Goal: Transaction & Acquisition: Obtain resource

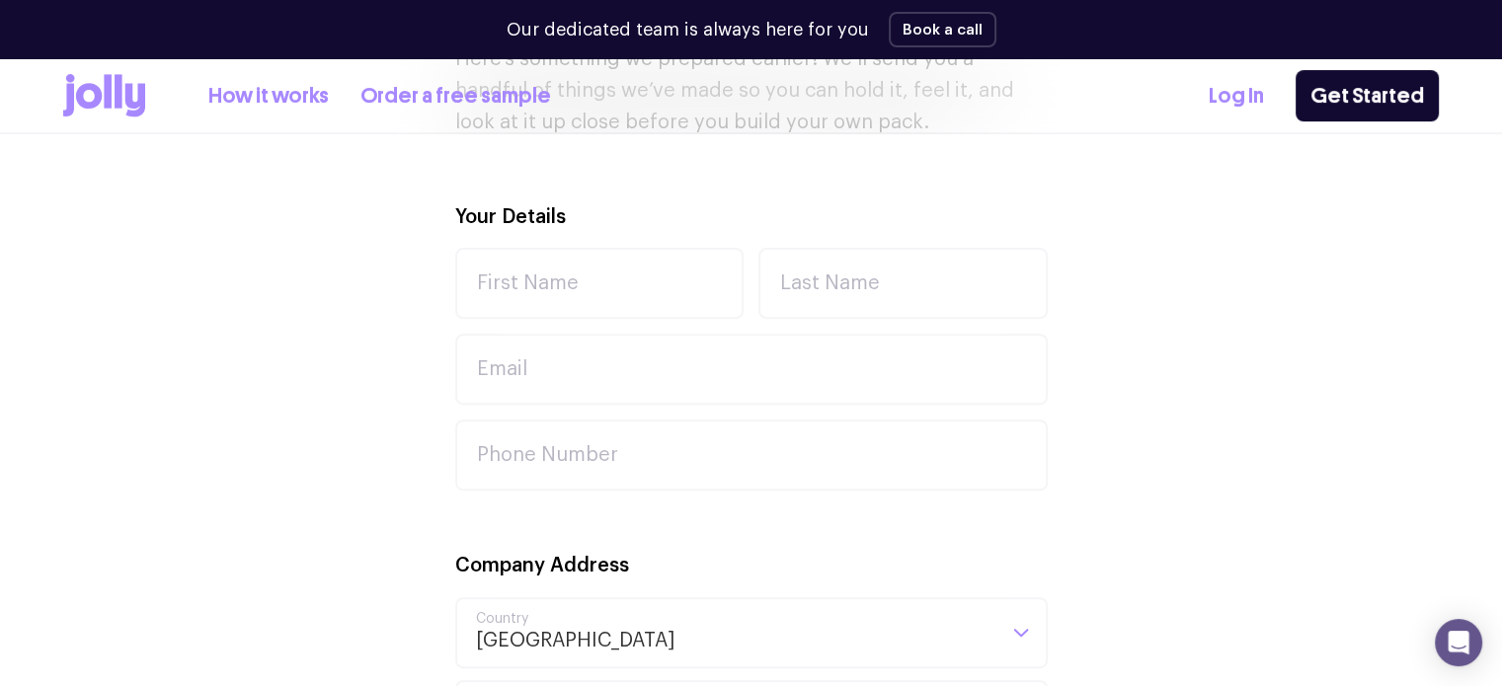
scroll to position [646, 0]
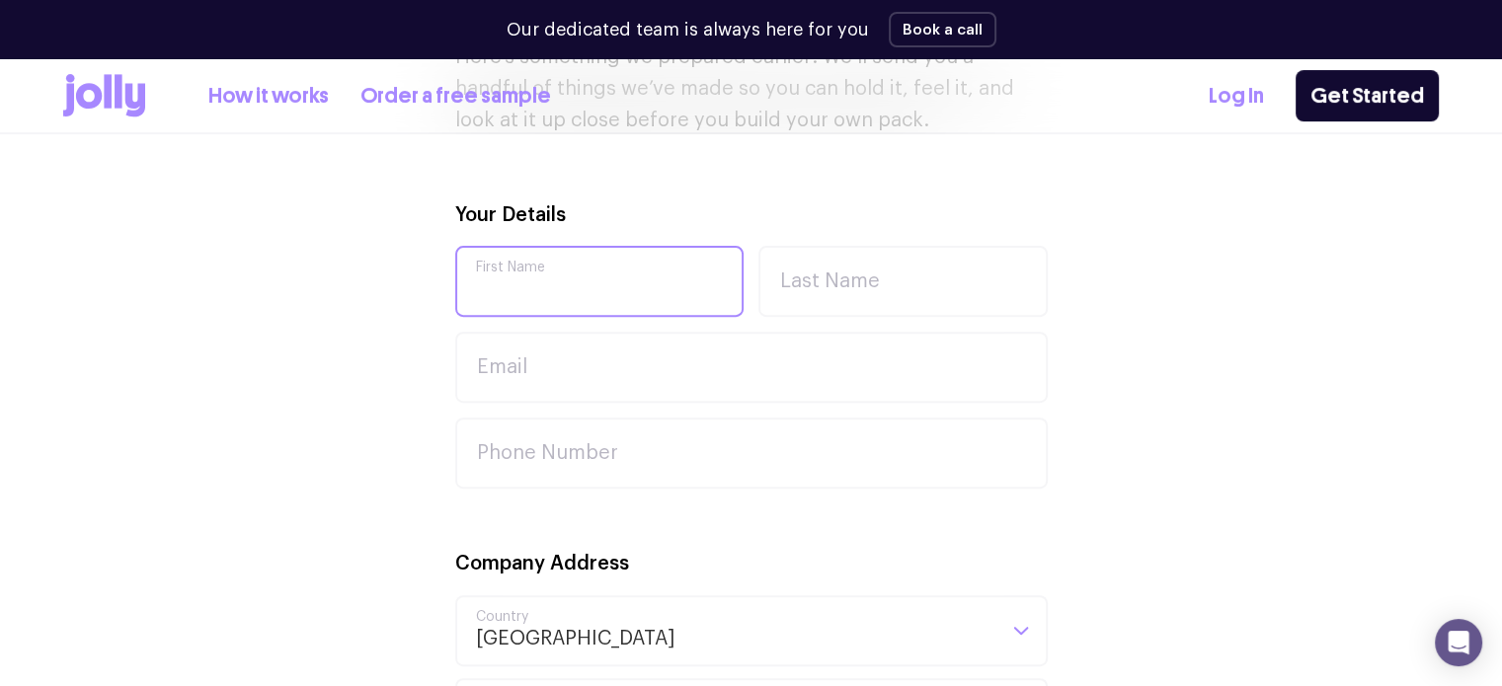
click at [544, 259] on input "First Name" at bounding box center [599, 281] width 289 height 71
type input "[PERSON_NAME]"
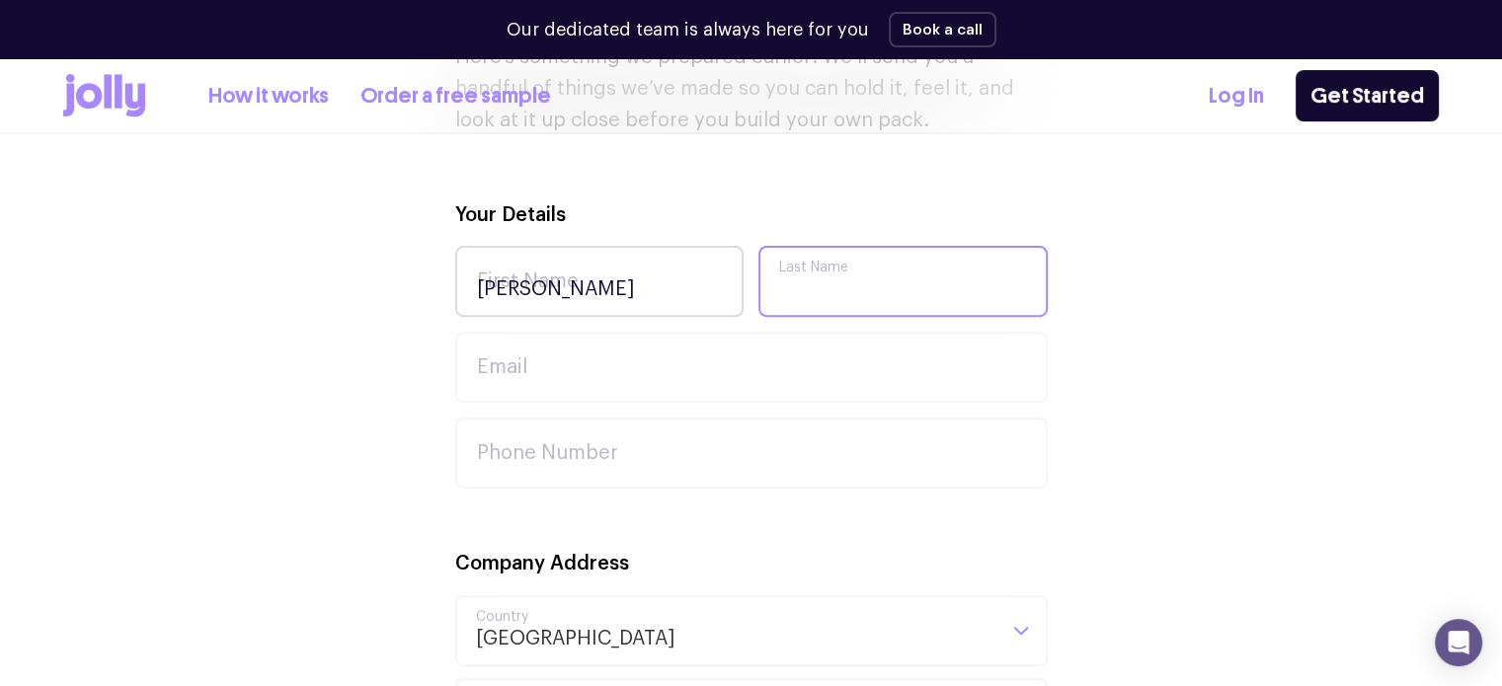
type input "[PERSON_NAME]"
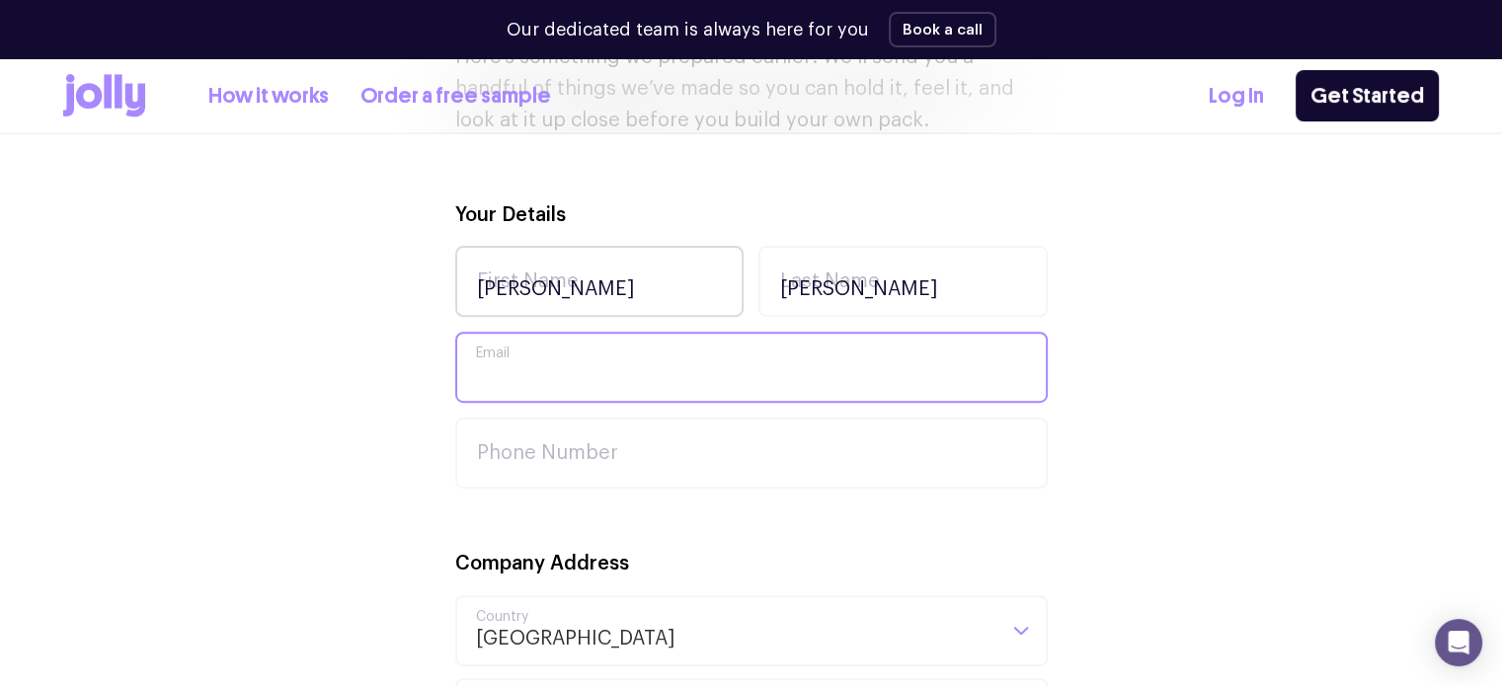
type input "[EMAIL_ADDRESS][DOMAIN_NAME]"
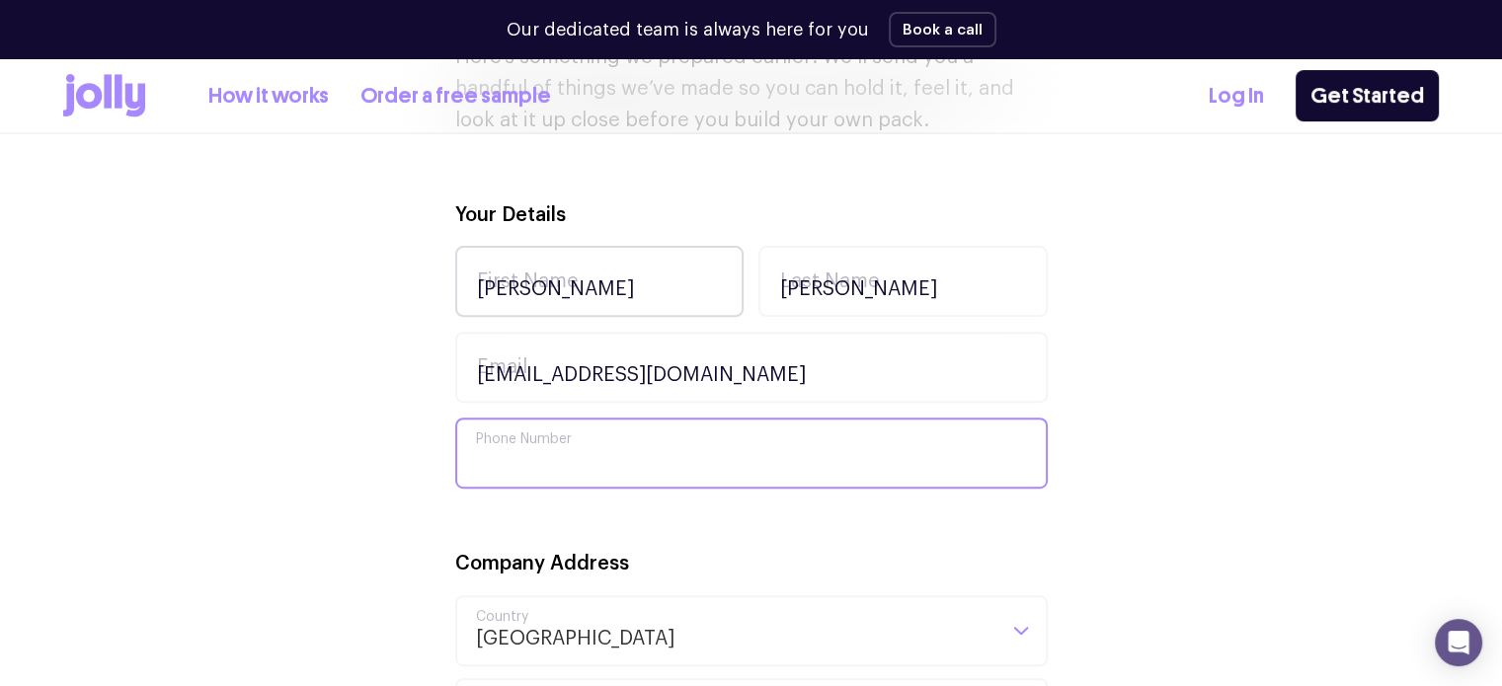
type input "0402282410"
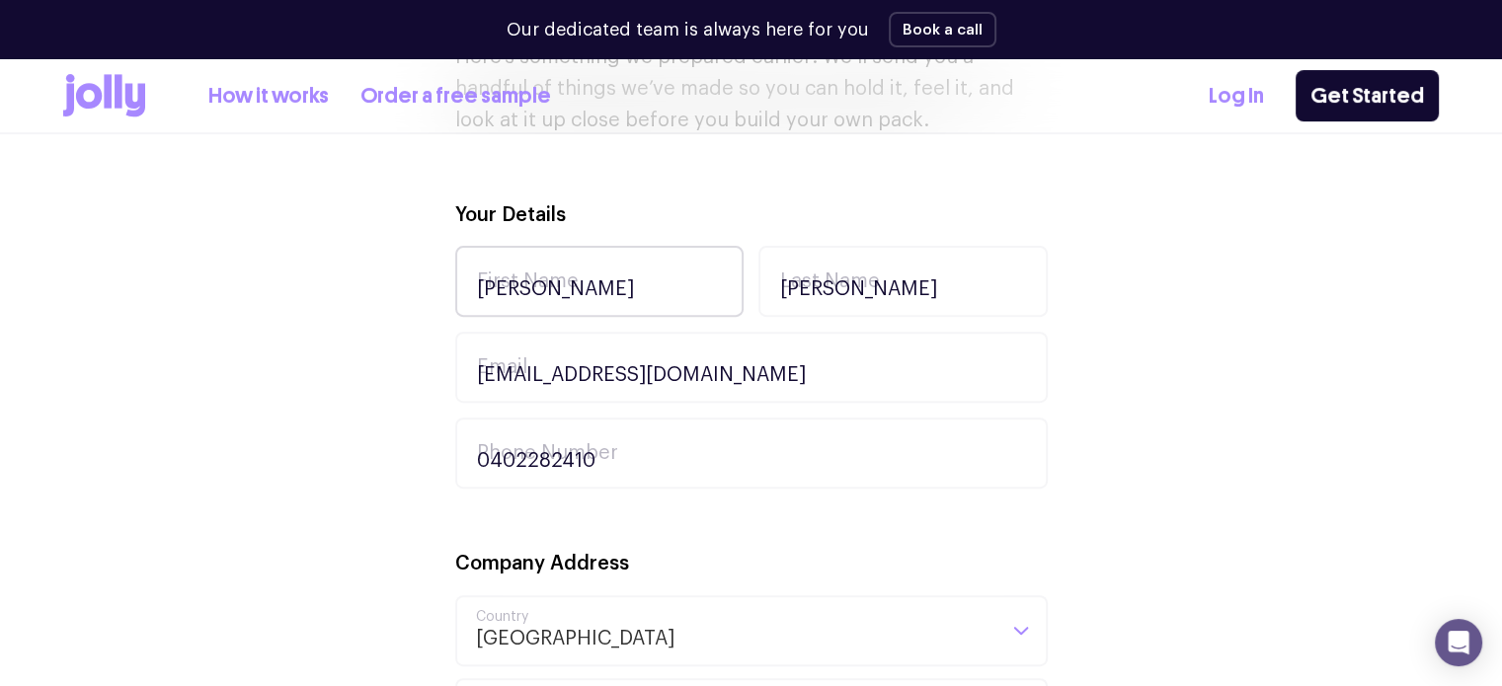
type input "[STREET_ADDRESS][PERSON_NAME]"
type input "Burwood"
type input "[PERSON_NAME]"
type input "3125"
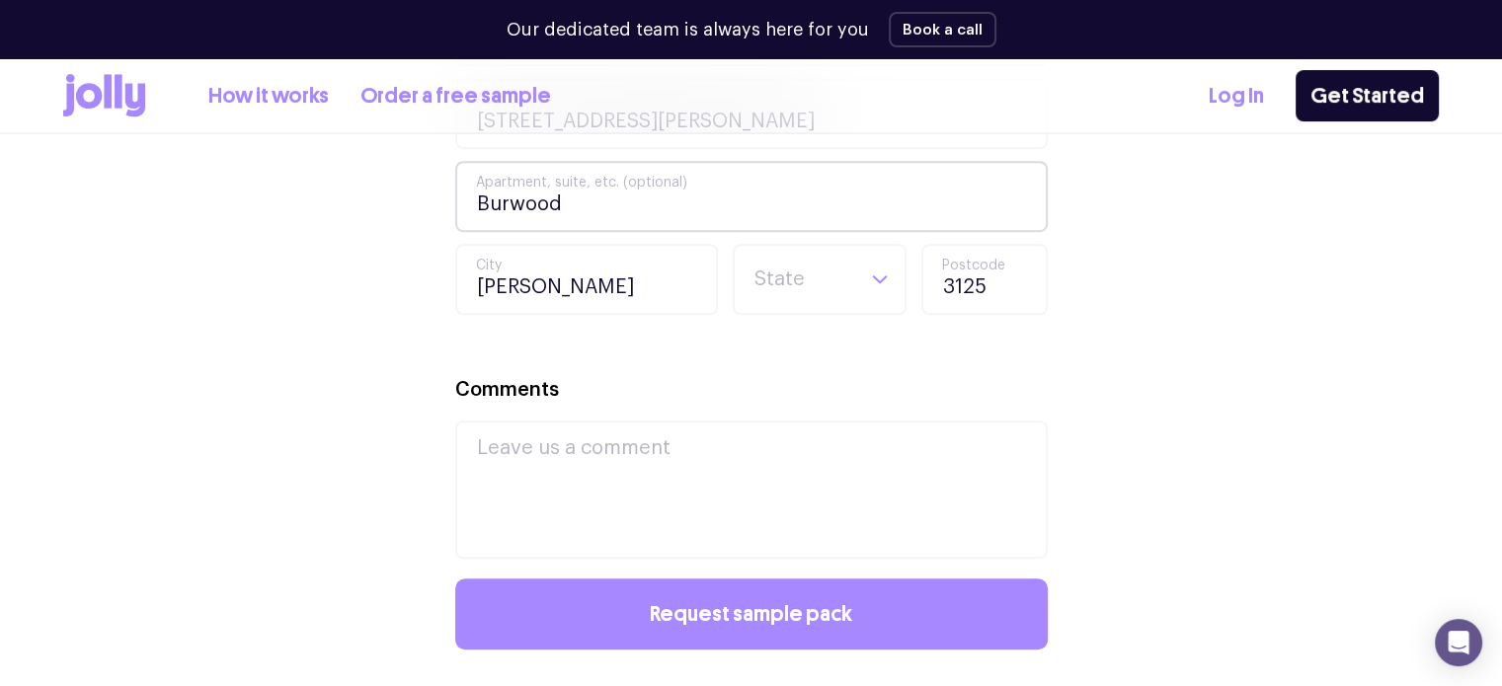
scroll to position [1353, 0]
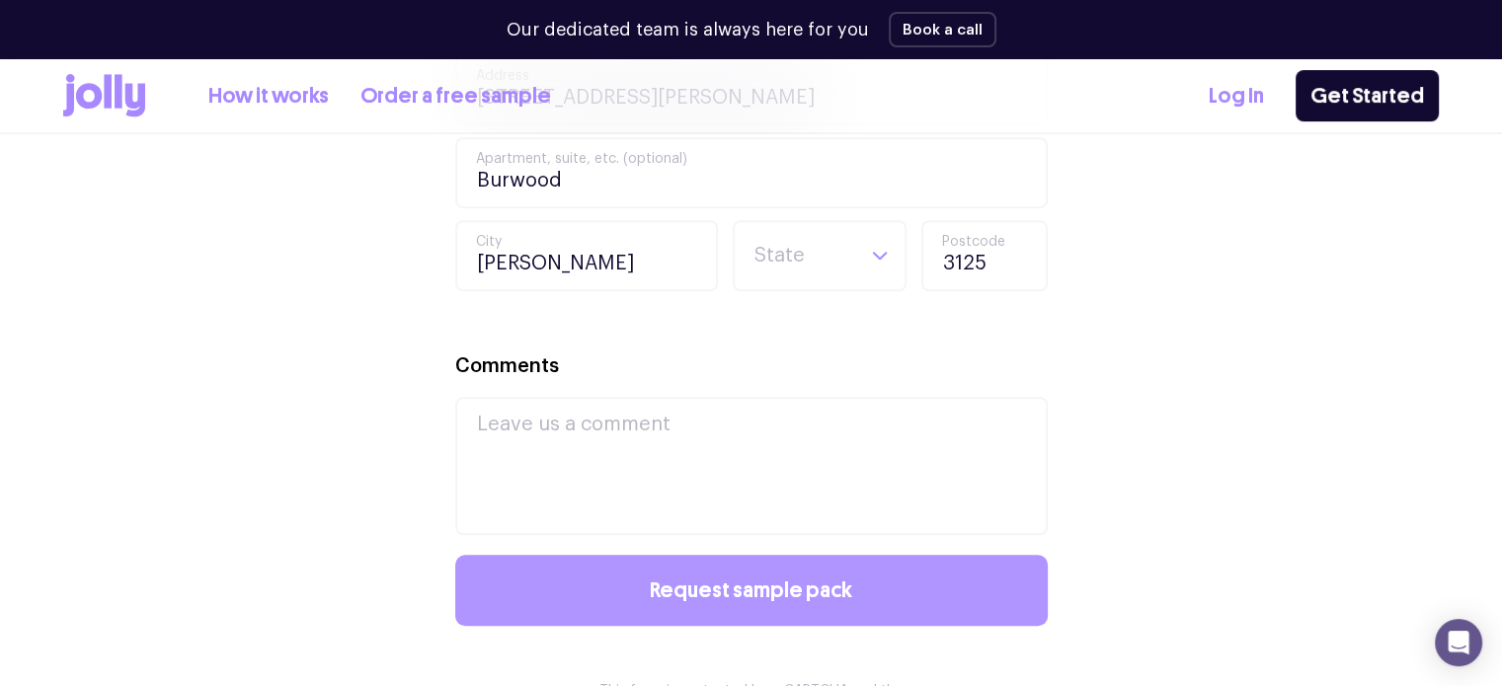
click at [648, 588] on button "Request sample pack" at bounding box center [751, 590] width 593 height 71
click at [770, 601] on button "Request sample pack" at bounding box center [751, 590] width 593 height 71
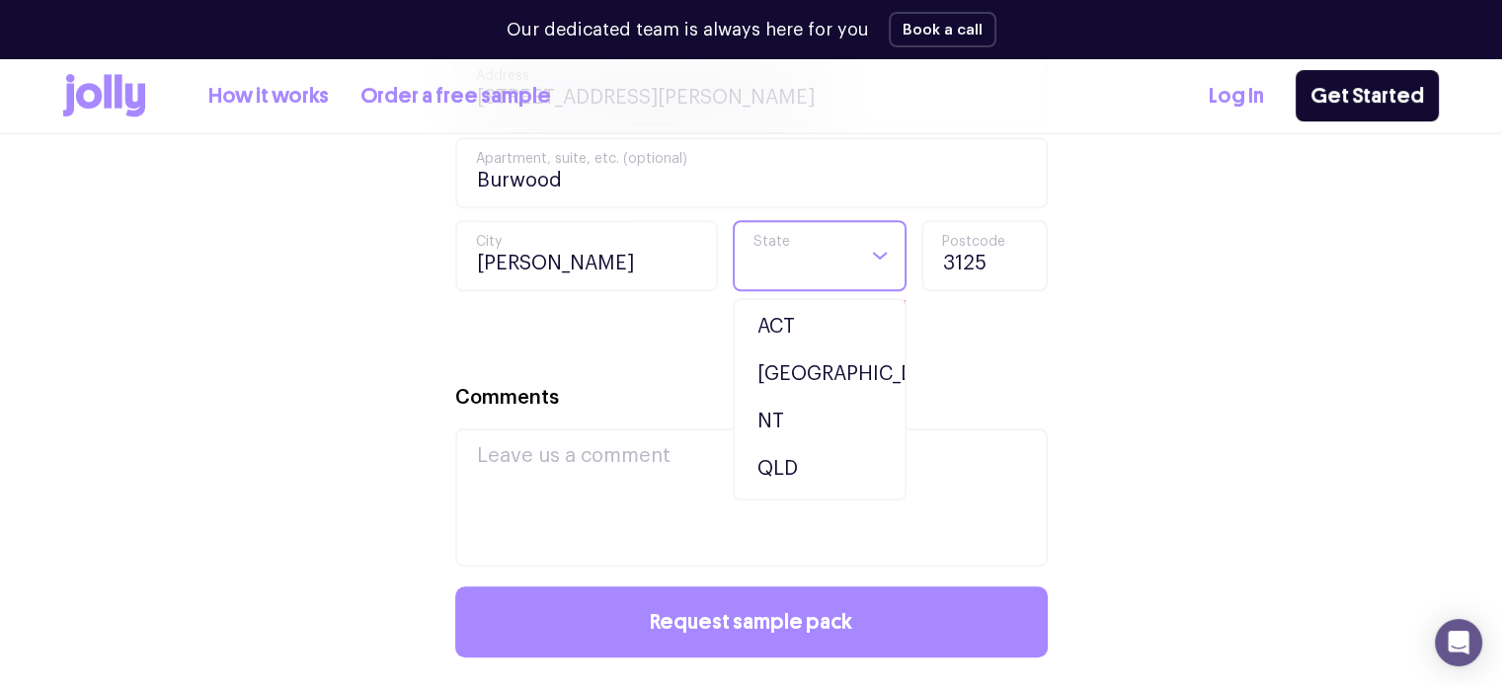
click at [849, 270] on input "Search for option" at bounding box center [803, 255] width 101 height 67
click at [786, 414] on li "VIC" at bounding box center [820, 425] width 164 height 47
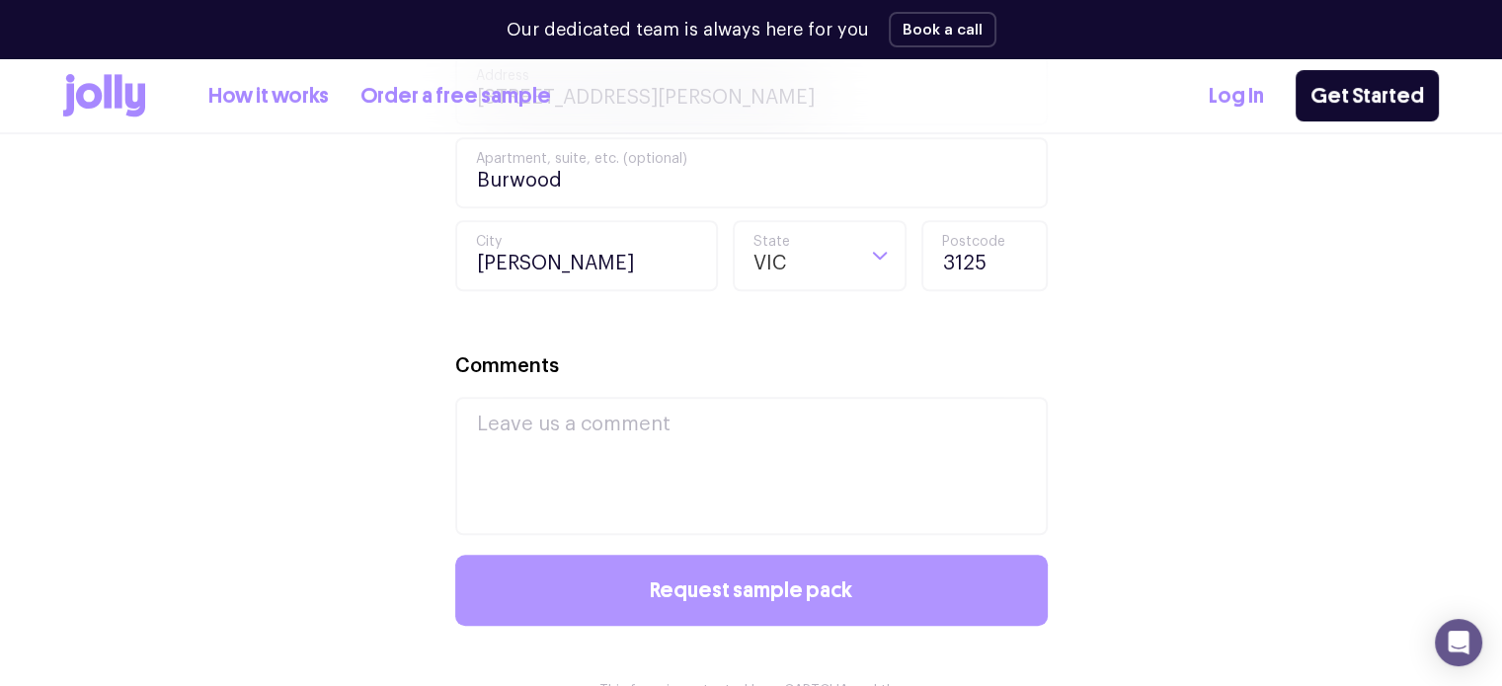
click at [694, 585] on span "Request sample pack" at bounding box center [751, 591] width 202 height 22
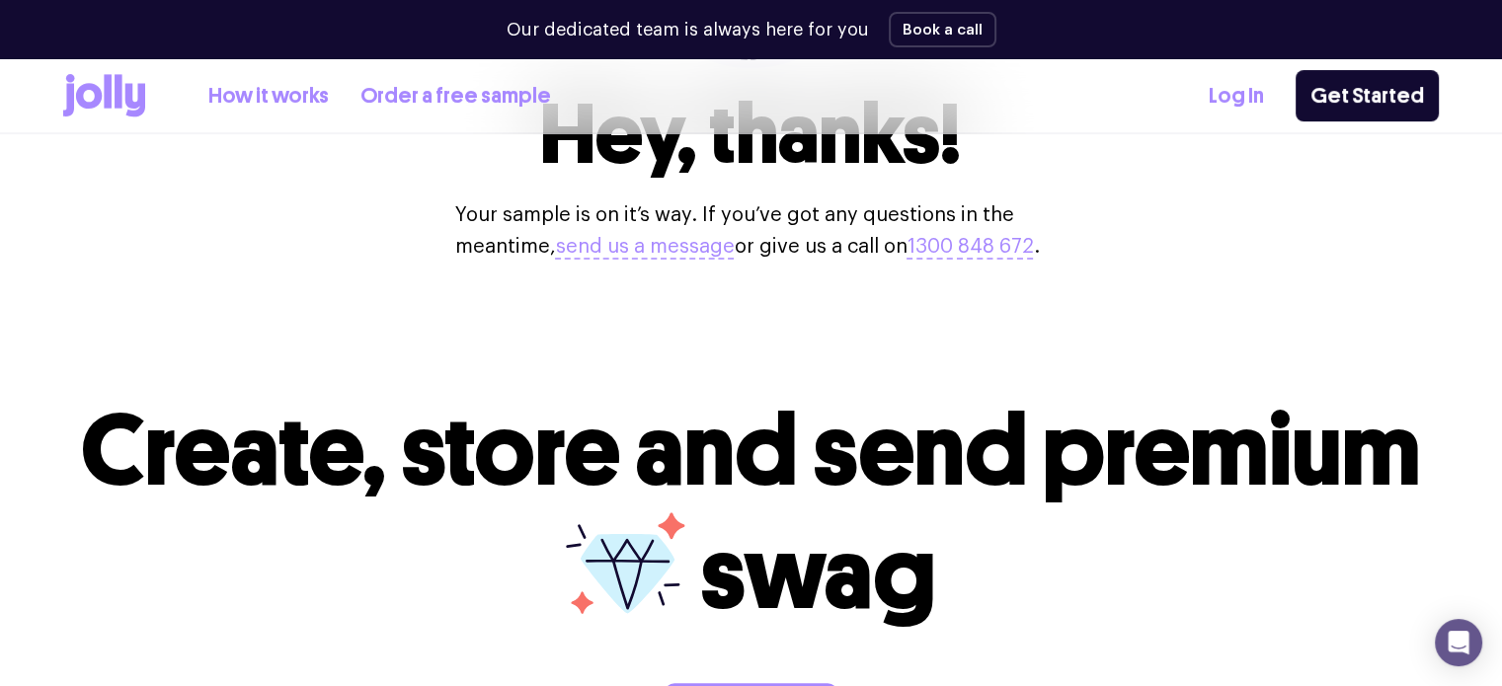
scroll to position [482, 0]
